Goal: Task Accomplishment & Management: Use online tool/utility

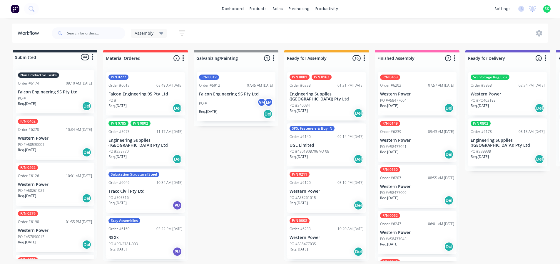
click at [69, 88] on div "Non Productive Tasks Order #6174 09:10 AM [DATE] Falcon Engineering 95 Pty Ltd …" at bounding box center [55, 91] width 79 height 43
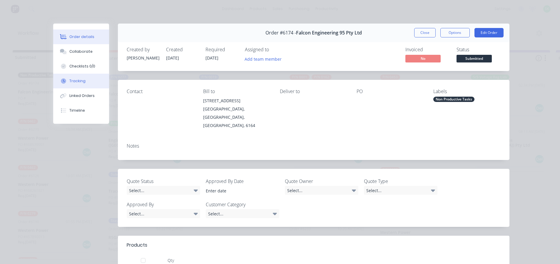
click at [79, 80] on div "Tracking" at bounding box center [77, 80] width 16 height 5
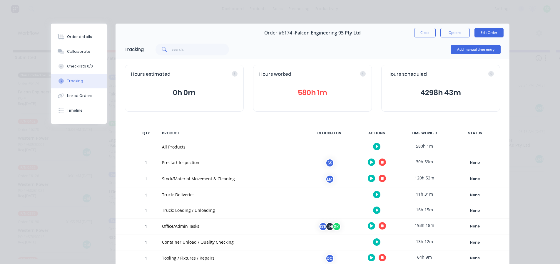
click at [382, 162] on button "button" at bounding box center [382, 161] width 7 height 7
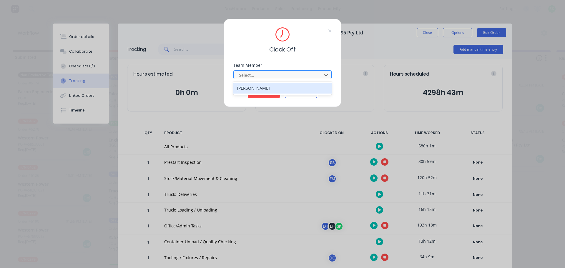
click at [304, 74] on div at bounding box center [278, 74] width 81 height 7
click at [297, 84] on div "[PERSON_NAME]" at bounding box center [282, 88] width 98 height 11
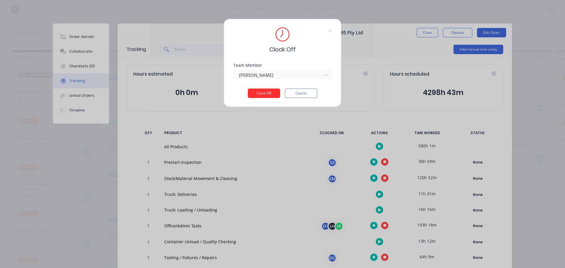
click at [270, 92] on button "Clock Off" at bounding box center [264, 93] width 32 height 9
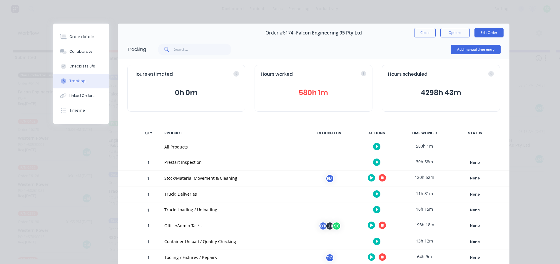
click at [376, 208] on icon "button" at bounding box center [377, 209] width 3 height 4
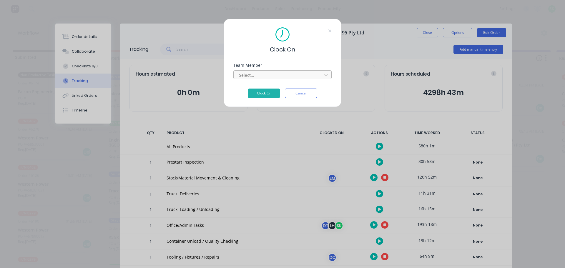
click at [277, 75] on div at bounding box center [278, 74] width 81 height 7
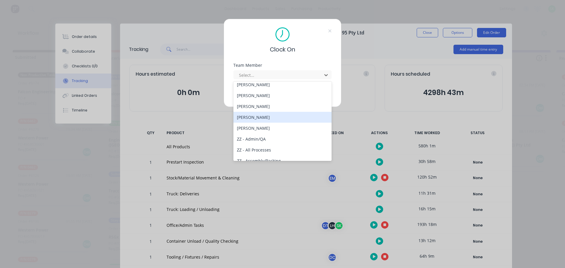
scroll to position [294, 0]
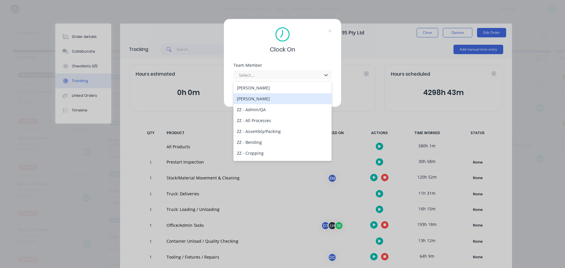
click at [261, 96] on div "[PERSON_NAME]" at bounding box center [282, 98] width 98 height 11
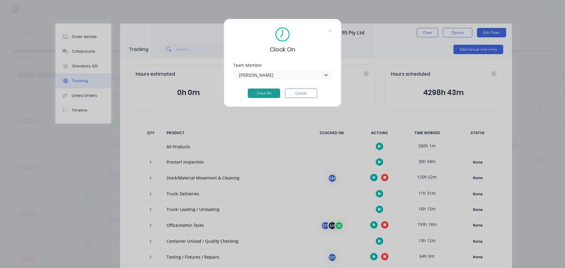
click at [263, 94] on button "Clock On" at bounding box center [264, 93] width 32 height 9
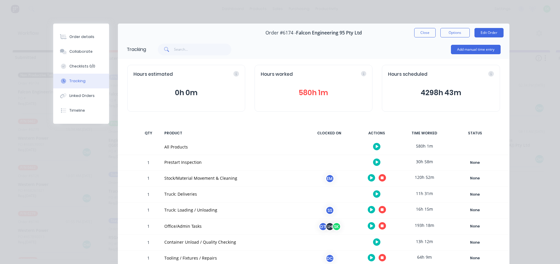
click at [383, 209] on button "button" at bounding box center [382, 209] width 7 height 7
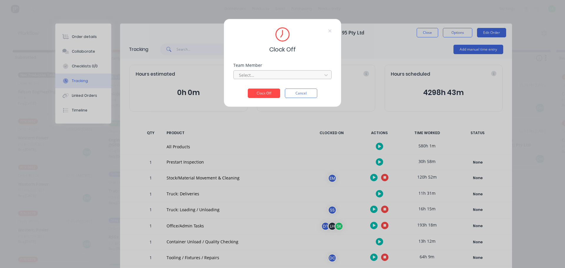
click at [307, 76] on div at bounding box center [278, 74] width 81 height 7
click at [280, 88] on div "[PERSON_NAME]" at bounding box center [282, 88] width 98 height 11
click at [274, 93] on button "Clock Off" at bounding box center [264, 93] width 32 height 9
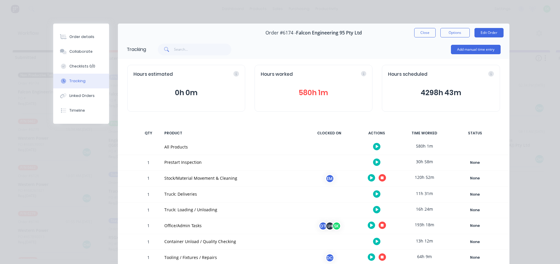
click at [376, 194] on icon "button" at bounding box center [377, 193] width 3 height 3
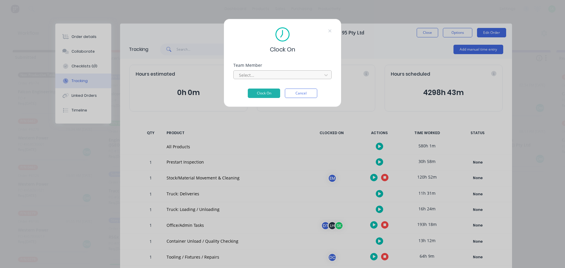
click at [296, 72] on div at bounding box center [278, 74] width 81 height 7
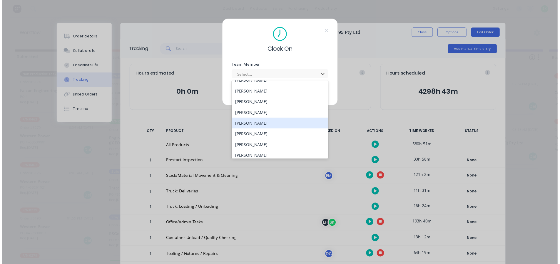
scroll to position [265, 0]
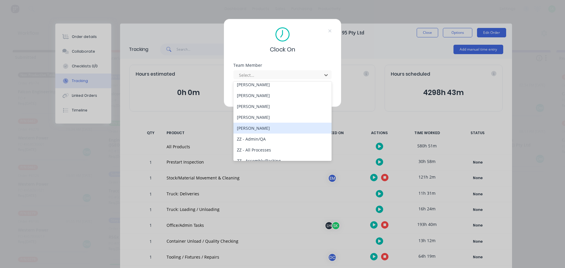
click at [281, 126] on div "[PERSON_NAME]" at bounding box center [282, 128] width 98 height 11
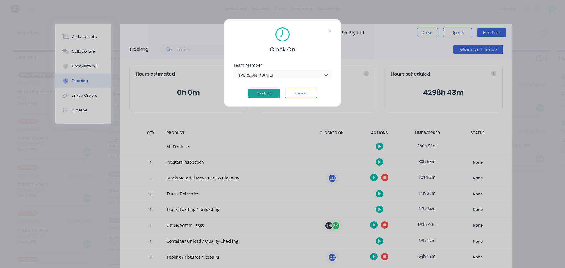
click at [260, 92] on button "Clock On" at bounding box center [264, 93] width 32 height 9
